Goal: Use online tool/utility: Utilize a website feature to perform a specific function

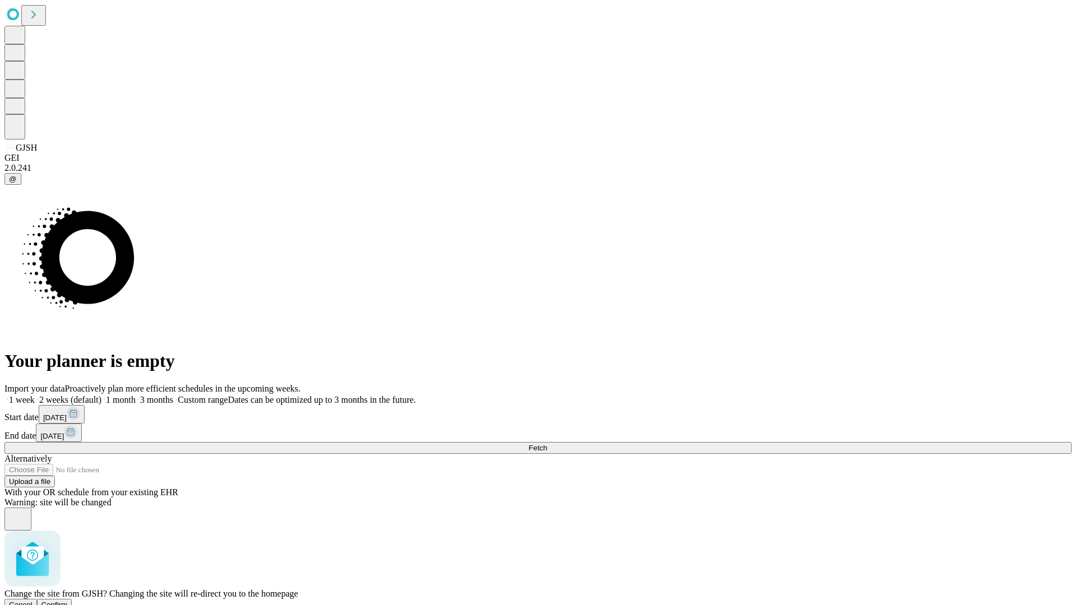
click at [68, 601] on span "Confirm" at bounding box center [54, 605] width 26 height 8
click at [35, 395] on label "1 week" at bounding box center [19, 400] width 30 height 10
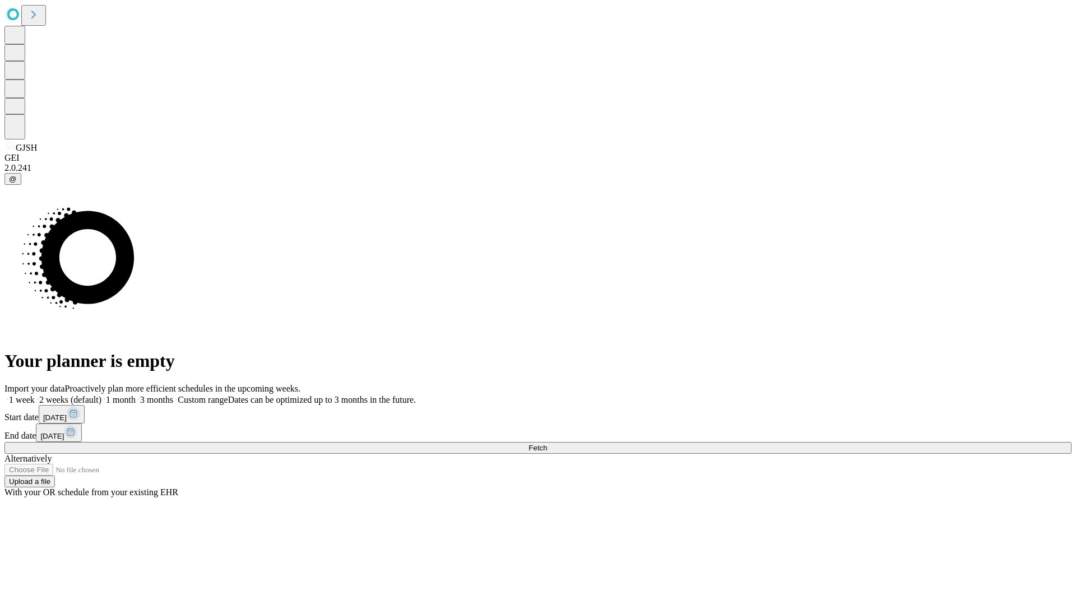
click at [547, 444] on span "Fetch" at bounding box center [538, 448] width 18 height 8
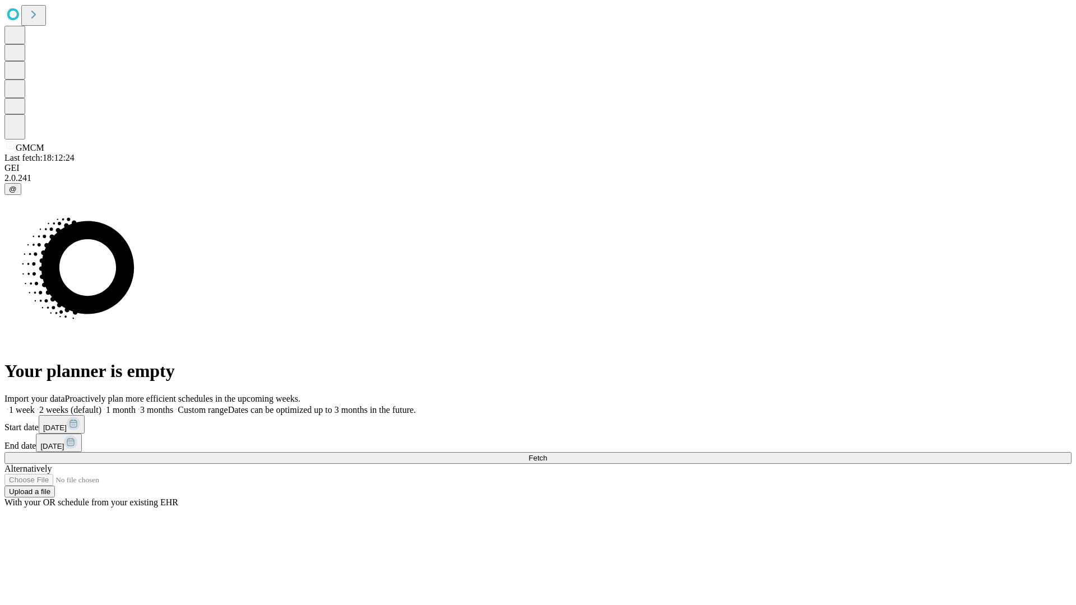
click at [547, 454] on span "Fetch" at bounding box center [538, 458] width 18 height 8
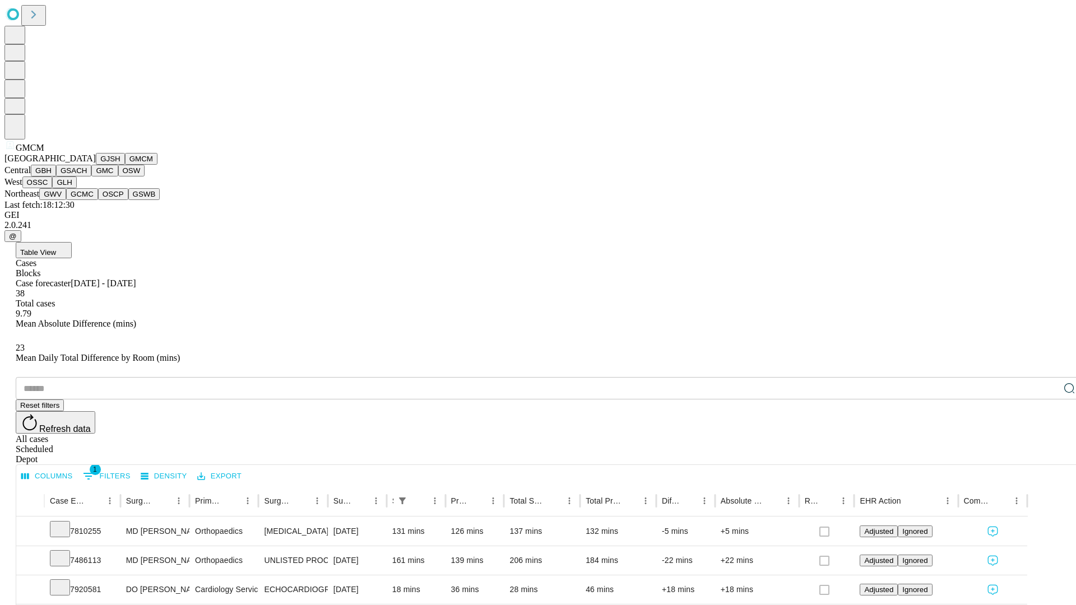
click at [56, 177] on button "GBH" at bounding box center [43, 171] width 25 height 12
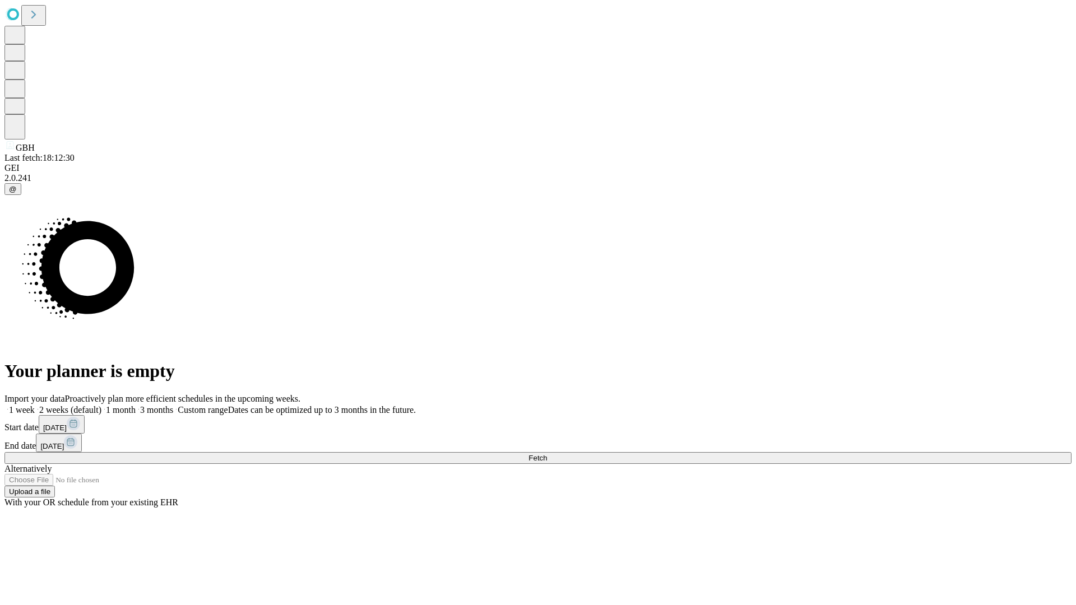
click at [547, 454] on span "Fetch" at bounding box center [538, 458] width 18 height 8
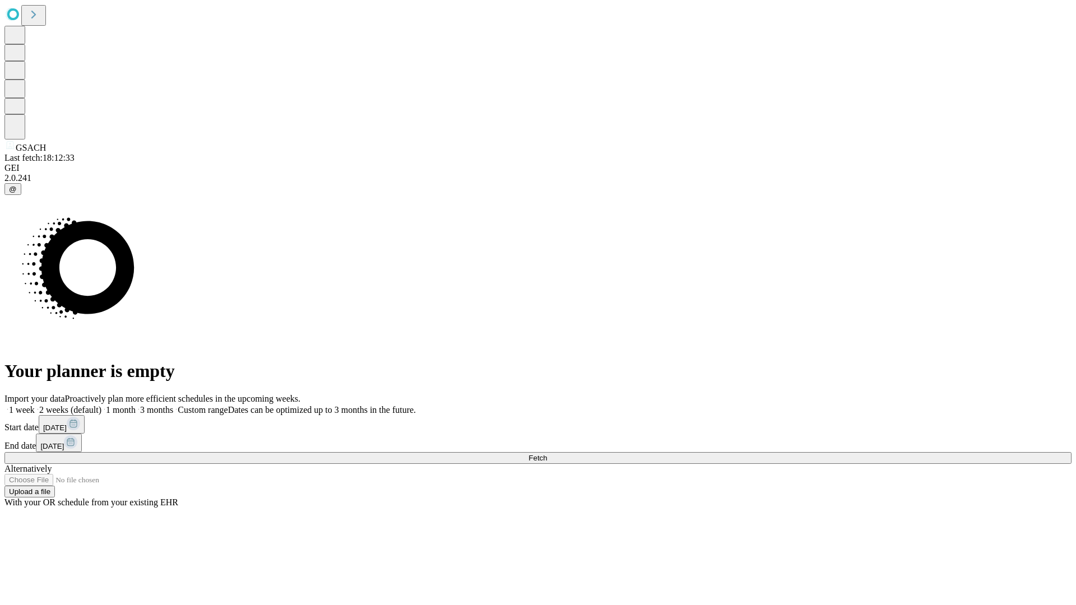
click at [35, 405] on label "1 week" at bounding box center [19, 410] width 30 height 10
click at [547, 454] on span "Fetch" at bounding box center [538, 458] width 18 height 8
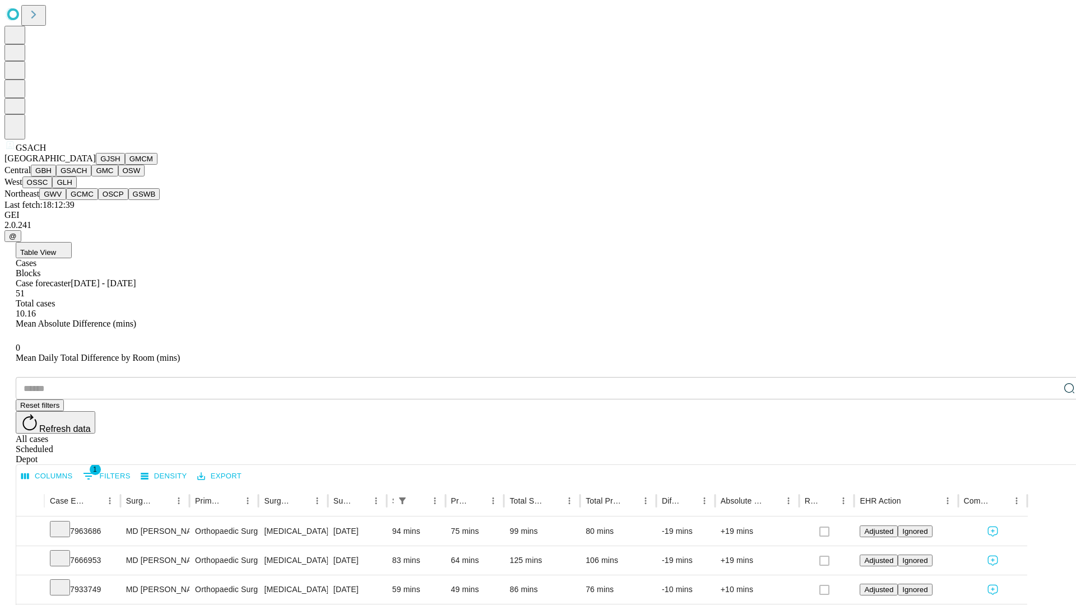
click at [91, 177] on button "GMC" at bounding box center [104, 171] width 26 height 12
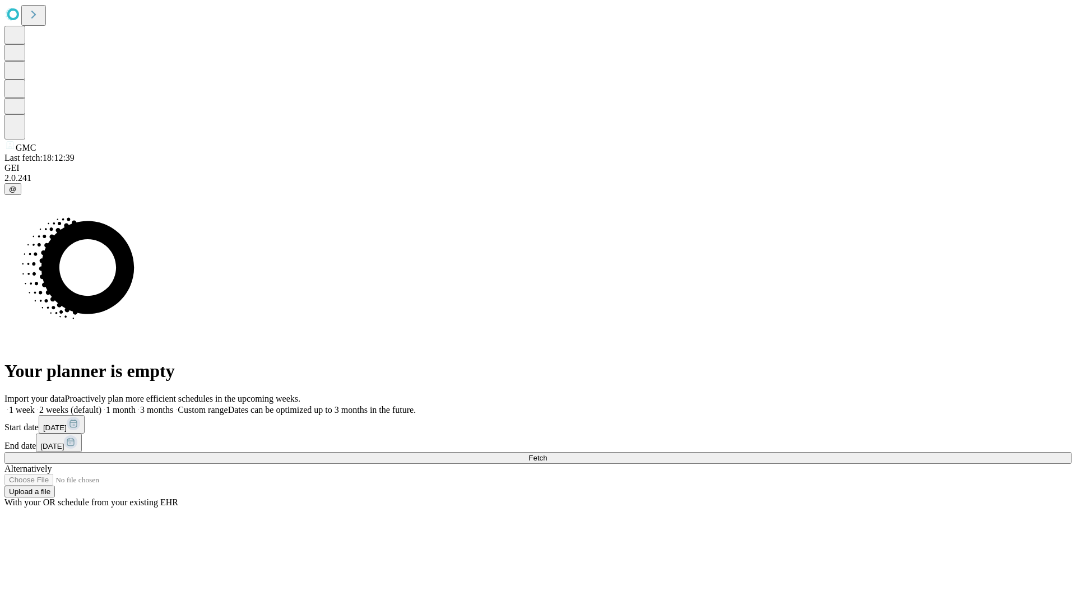
click at [35, 405] on label "1 week" at bounding box center [19, 410] width 30 height 10
click at [547, 454] on span "Fetch" at bounding box center [538, 458] width 18 height 8
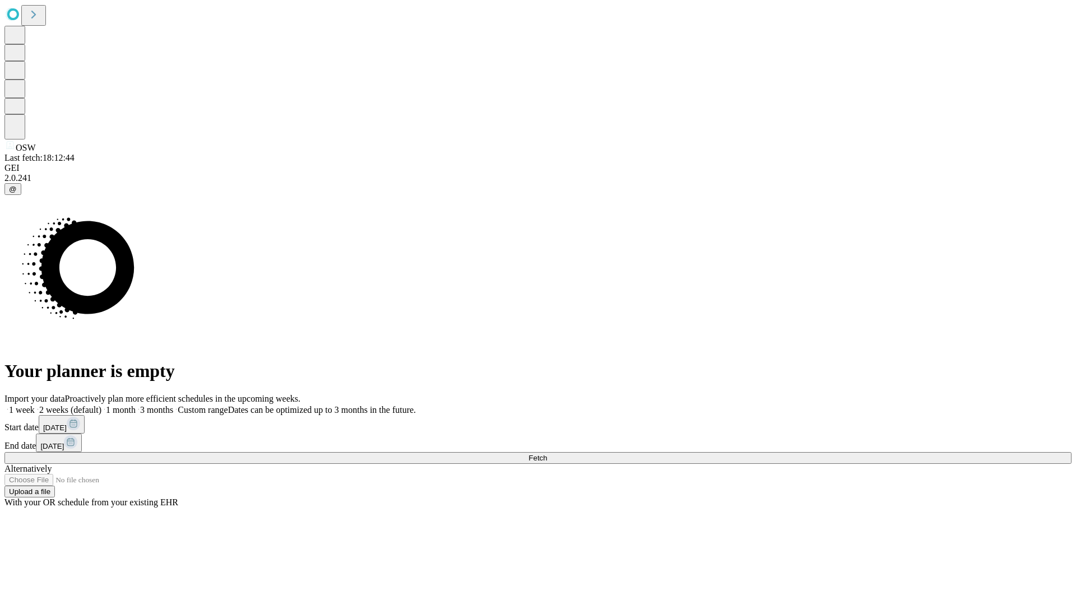
click at [547, 454] on span "Fetch" at bounding box center [538, 458] width 18 height 8
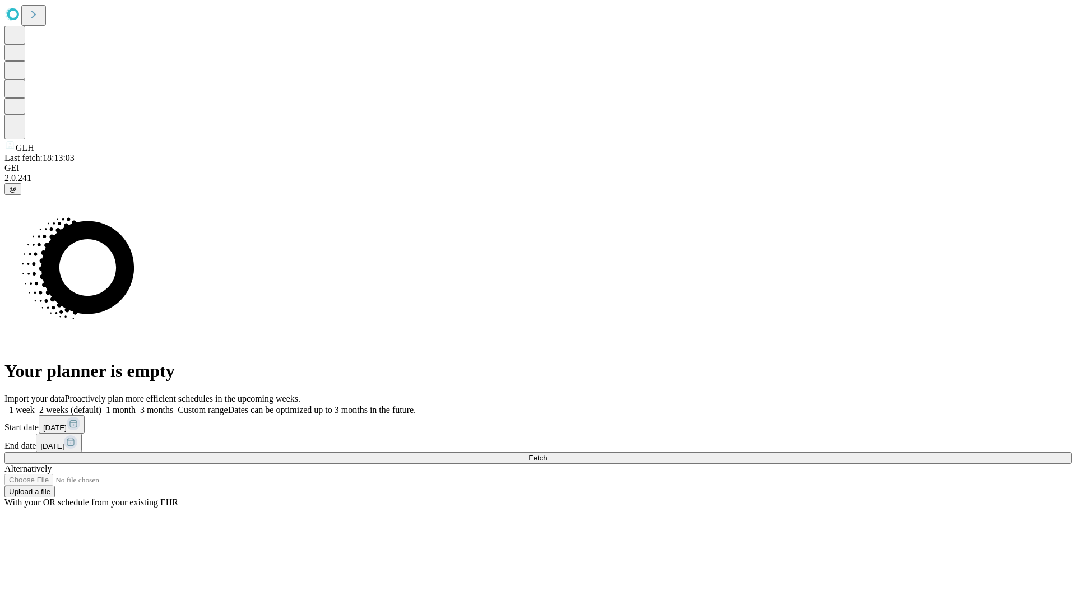
click at [35, 405] on label "1 week" at bounding box center [19, 410] width 30 height 10
click at [547, 454] on span "Fetch" at bounding box center [538, 458] width 18 height 8
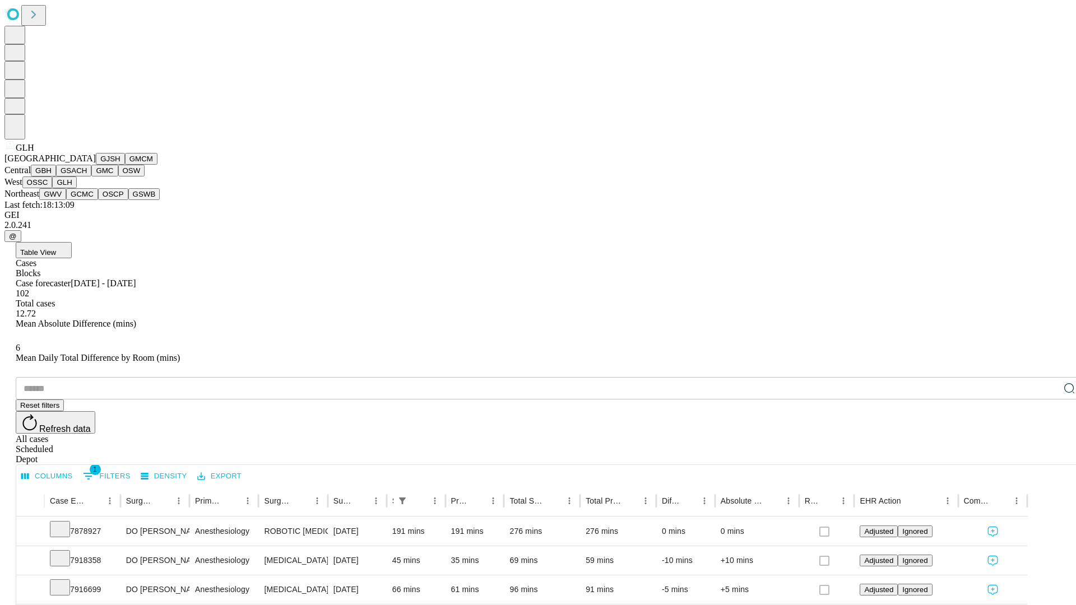
click at [66, 200] on button "GWV" at bounding box center [52, 194] width 27 height 12
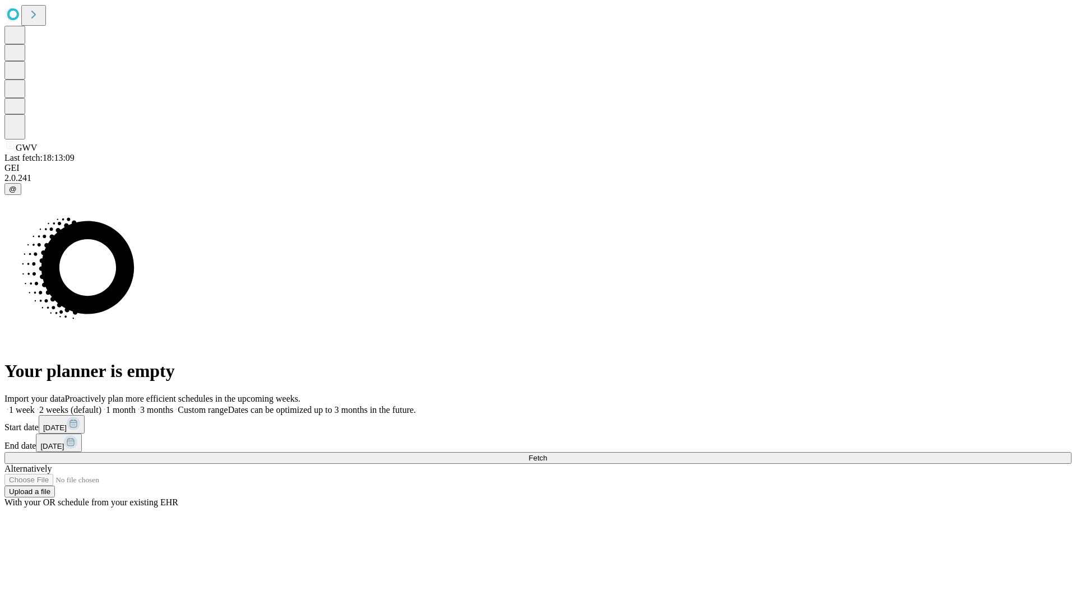
click at [35, 405] on label "1 week" at bounding box center [19, 410] width 30 height 10
click at [547, 454] on span "Fetch" at bounding box center [538, 458] width 18 height 8
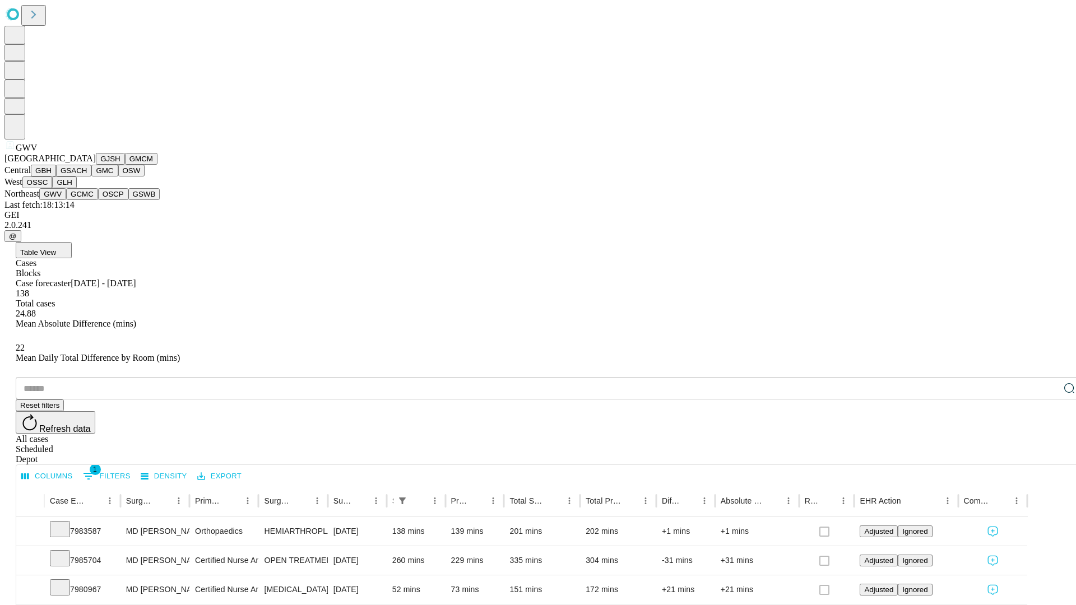
click at [87, 200] on button "GCMC" at bounding box center [82, 194] width 32 height 12
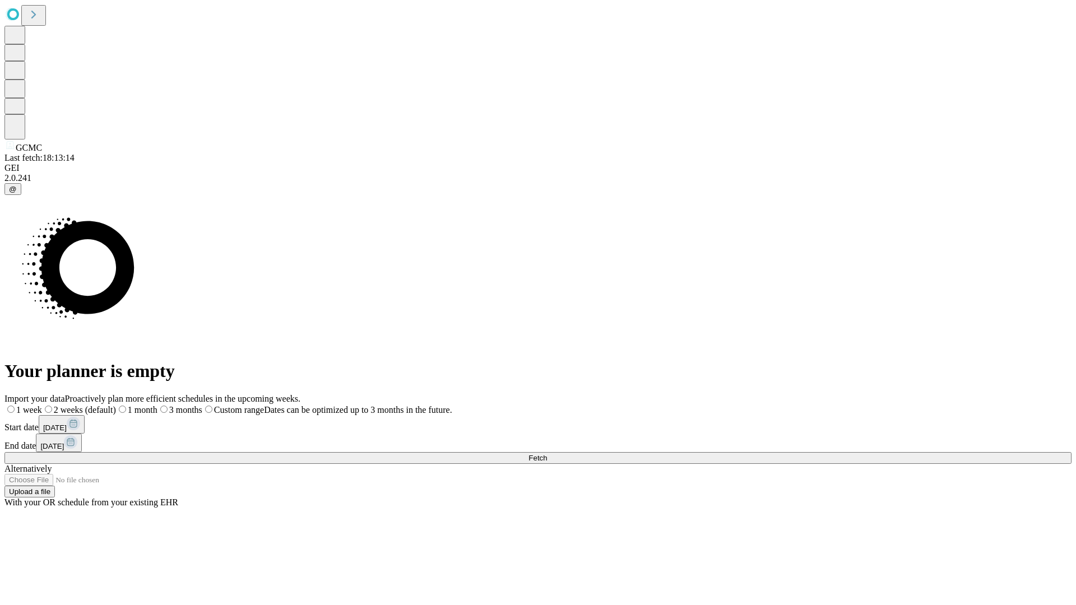
click at [42, 405] on label "1 week" at bounding box center [23, 410] width 38 height 10
click at [547, 454] on span "Fetch" at bounding box center [538, 458] width 18 height 8
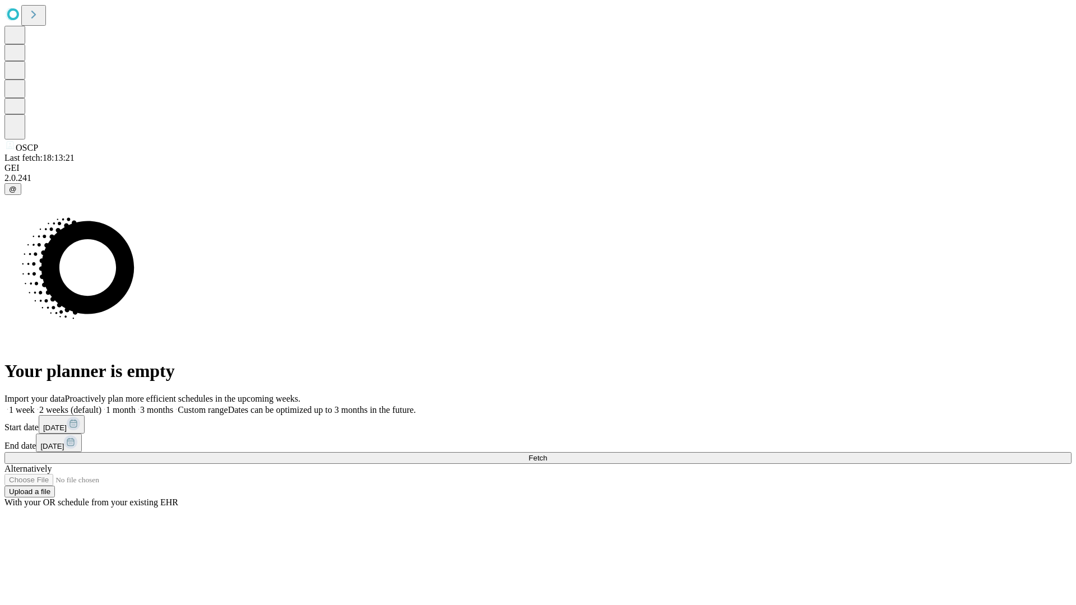
click at [35, 405] on label "1 week" at bounding box center [19, 410] width 30 height 10
click at [547, 454] on span "Fetch" at bounding box center [538, 458] width 18 height 8
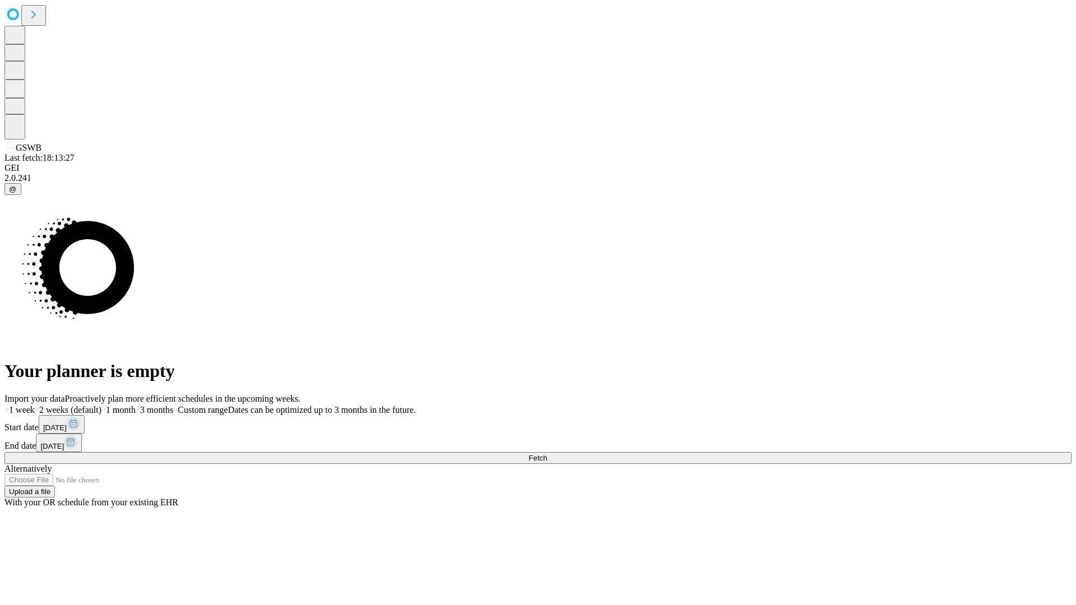
click at [35, 405] on label "1 week" at bounding box center [19, 410] width 30 height 10
click at [547, 454] on span "Fetch" at bounding box center [538, 458] width 18 height 8
